Goal: Information Seeking & Learning: Learn about a topic

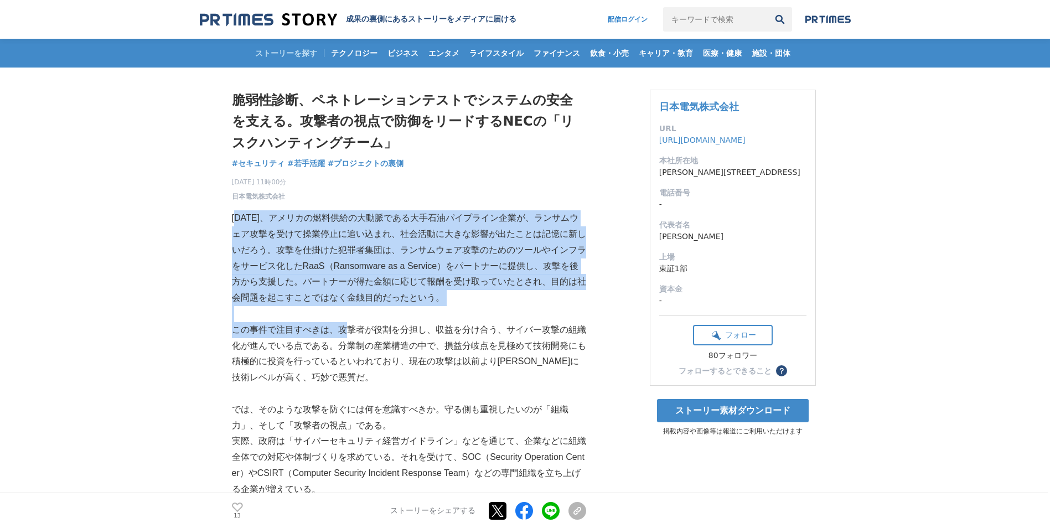
drag, startPoint x: 236, startPoint y: 216, endPoint x: 349, endPoint y: 334, distance: 164.1
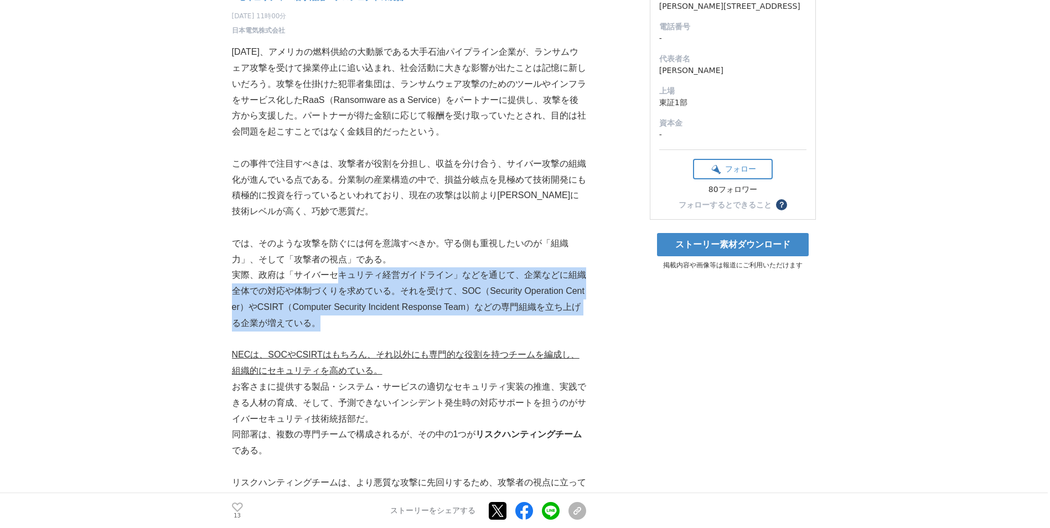
drag, startPoint x: 336, startPoint y: 282, endPoint x: 448, endPoint y: 318, distance: 117.7
click at [448, 318] on p "実際、政府は「サイバーセキュリティ経営ガイドライン」などを通じて、企業などに組織全体での対応や体制づくりを求めている。それを受けて、SOC（Security …" at bounding box center [409, 299] width 354 height 64
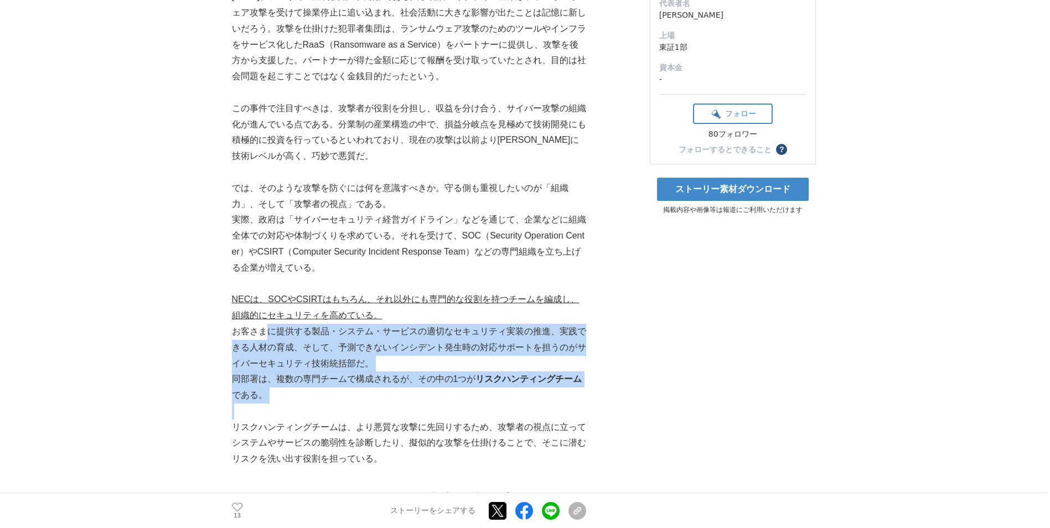
drag, startPoint x: 263, startPoint y: 329, endPoint x: 396, endPoint y: 410, distance: 156.3
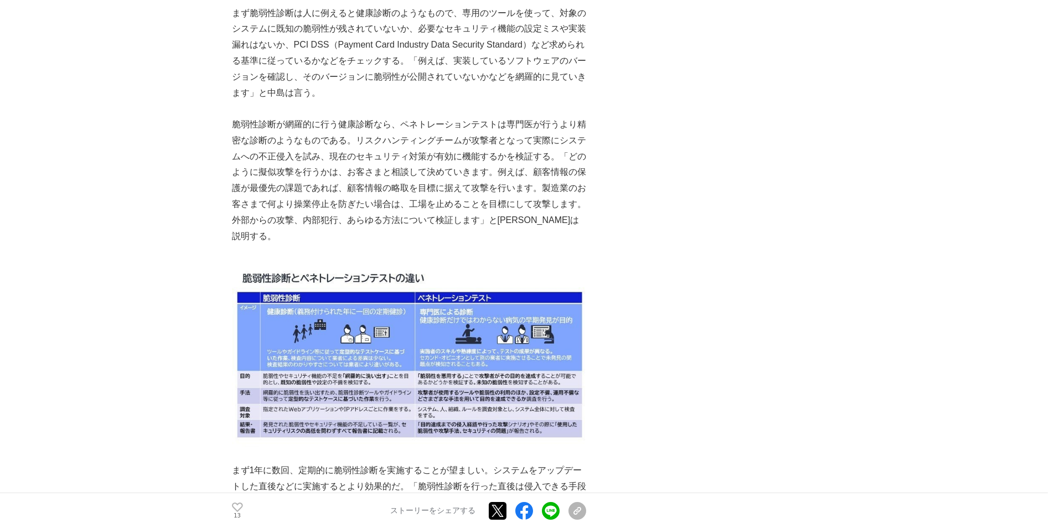
scroll to position [2824, 0]
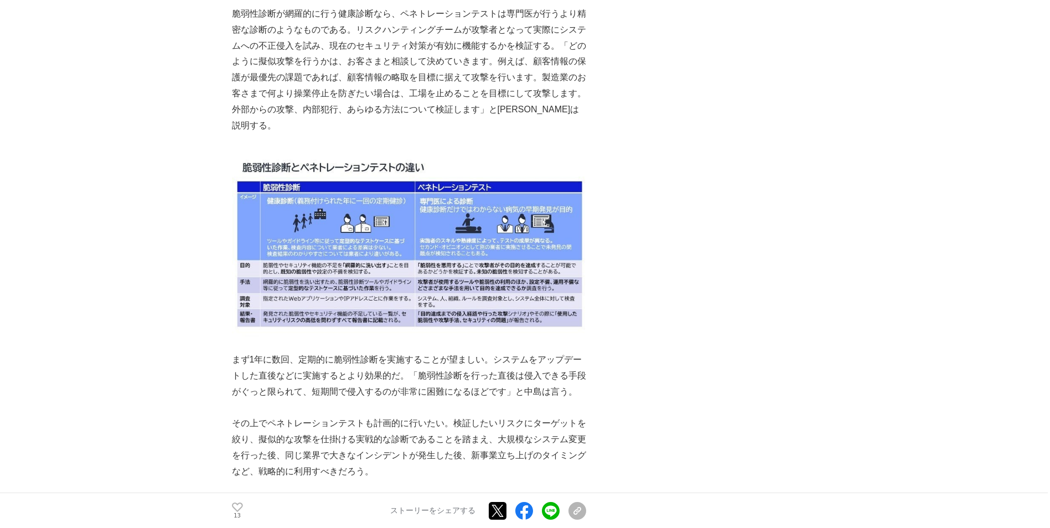
click at [407, 298] on img at bounding box center [409, 242] width 354 height 187
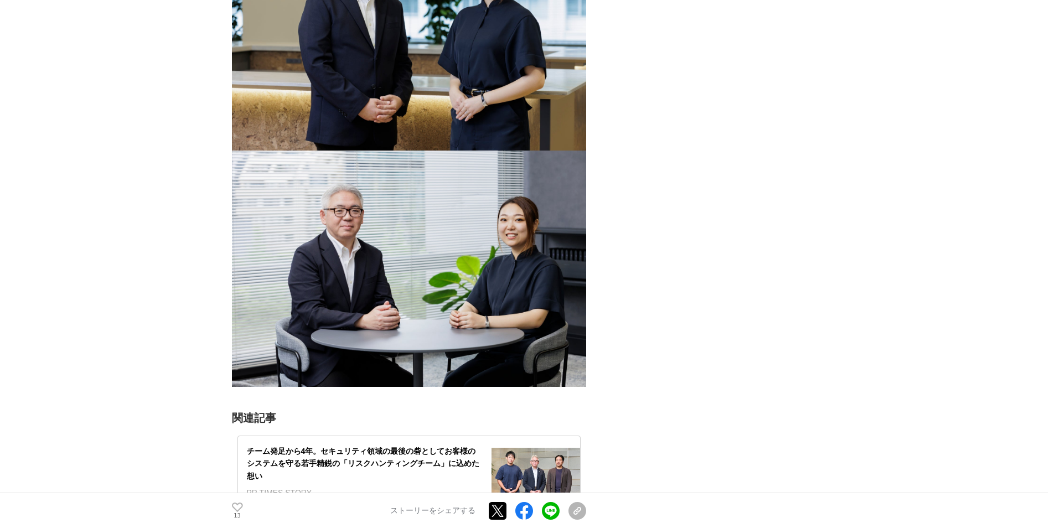
scroll to position [4706, 0]
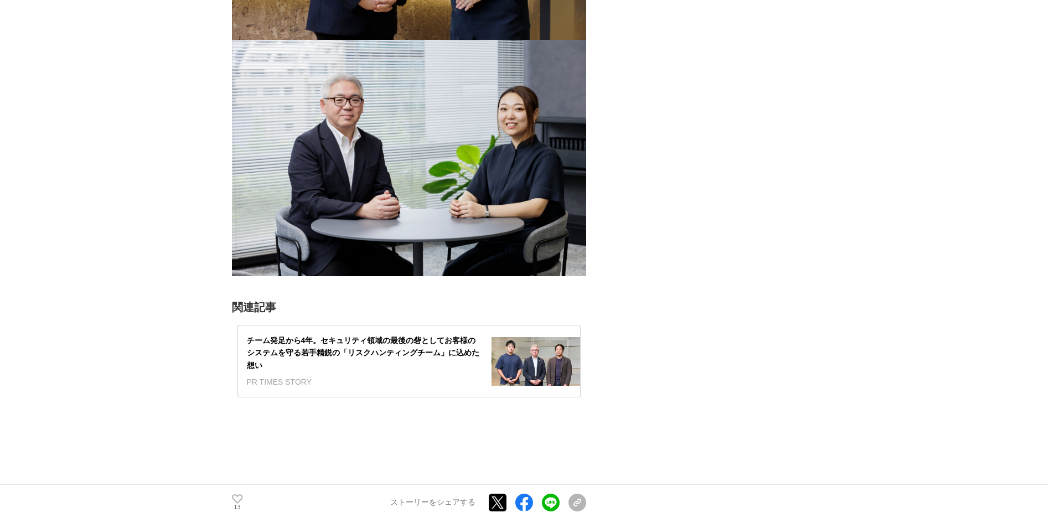
click at [397, 328] on div "チーム発足から4年。セキュリティ領域の最後の砦としてお客様のシステムを守る若手精鋭の「リスクハンティングチーム」に込めた想い" at bounding box center [365, 352] width 236 height 37
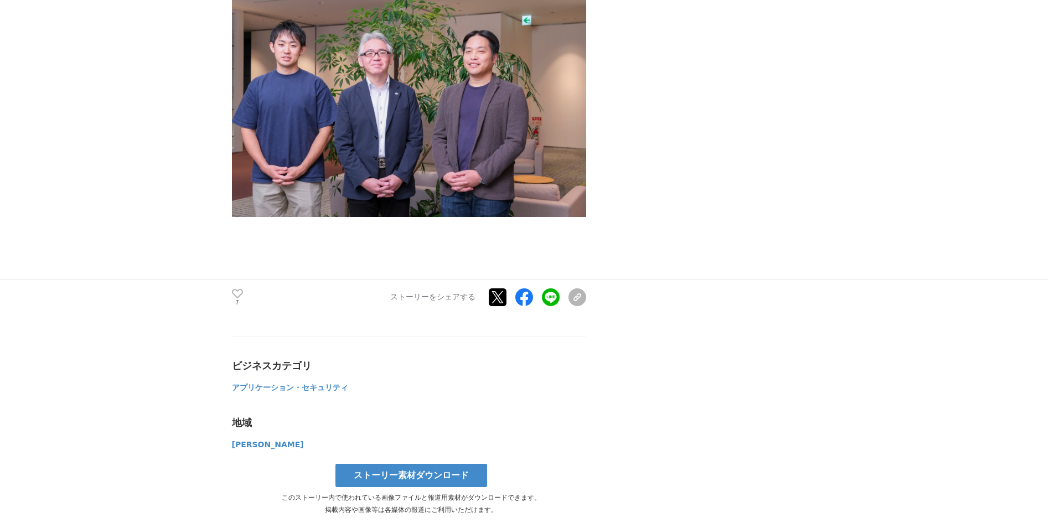
scroll to position [5647, 0]
